Goal: Check status: Check status

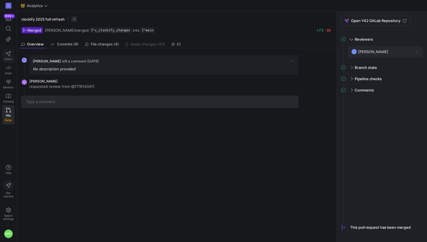
click at [9, 57] on link "Editor" at bounding box center [8, 56] width 12 height 14
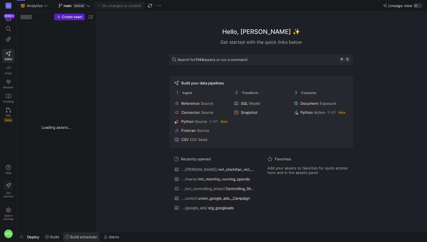
click at [77, 236] on span "Build scheduler" at bounding box center [83, 237] width 27 height 5
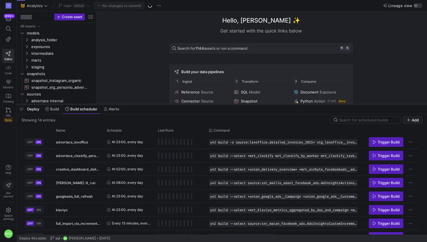
drag, startPoint x: 187, startPoint y: 135, endPoint x: 188, endPoint y: 104, distance: 30.8
click at [189, 104] on div at bounding box center [222, 104] width 410 height 2
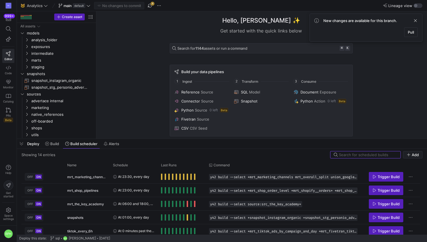
scroll to position [125, 0]
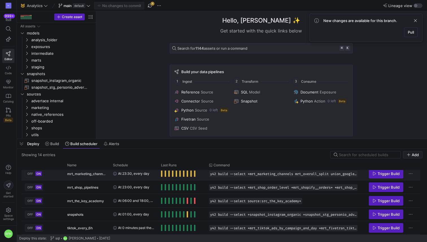
click at [161, 175] on span "Press SPACE to select this row." at bounding box center [161, 174] width 1 height 6
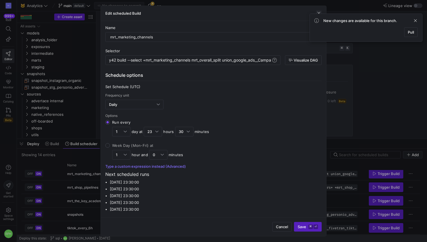
click at [319, 12] on span "button" at bounding box center [319, 13] width 6 height 6
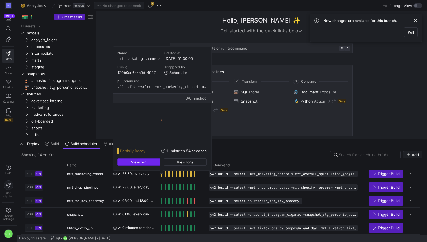
click at [149, 164] on span "button" at bounding box center [139, 162] width 42 height 7
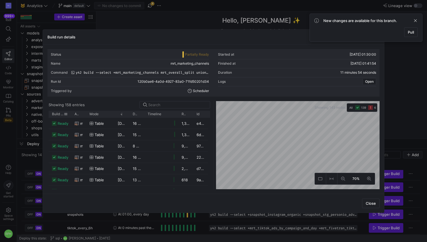
click at [55, 113] on span "Build status" at bounding box center [58, 114] width 12 height 4
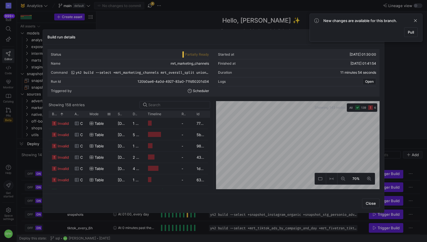
click at [86, 114] on div "Mode" at bounding box center [100, 114] width 28 height 7
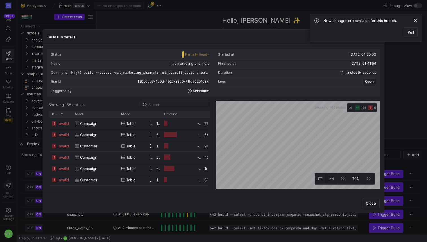
drag, startPoint x: 85, startPoint y: 114, endPoint x: 132, endPoint y: 122, distance: 47.0
click at [132, 122] on div "Build status 1 Asset Mode" at bounding box center [129, 150] width 161 height 79
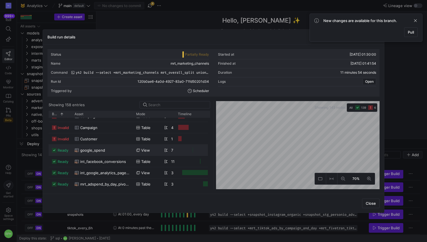
scroll to position [42, 0]
